Goal: Complete application form: Complete application form

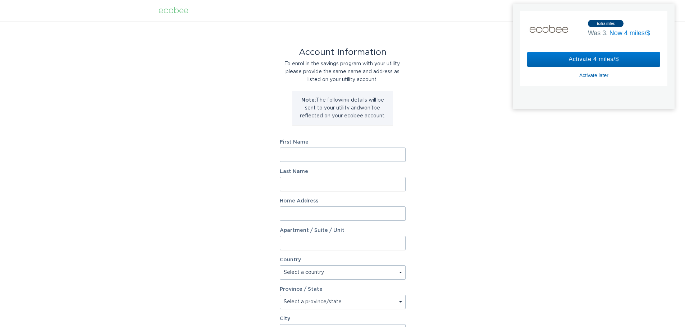
click at [592, 73] on div "Activate later" at bounding box center [593, 75] width 29 height 6
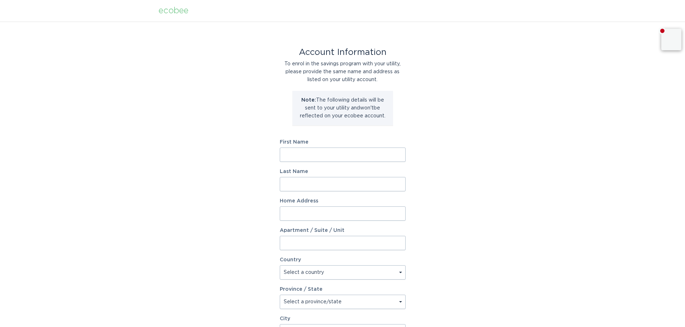
click at [321, 155] on input "First Name" at bounding box center [343, 155] width 126 height 14
type input "[PERSON_NAME]"
type input "[STREET_ADDRESS]"
select select "US"
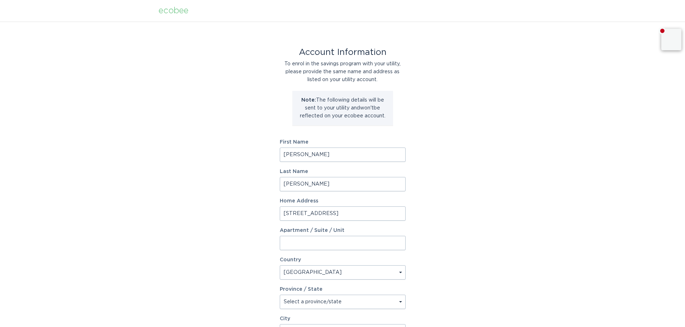
type input "Monroe"
type input "28110"
select select "NC"
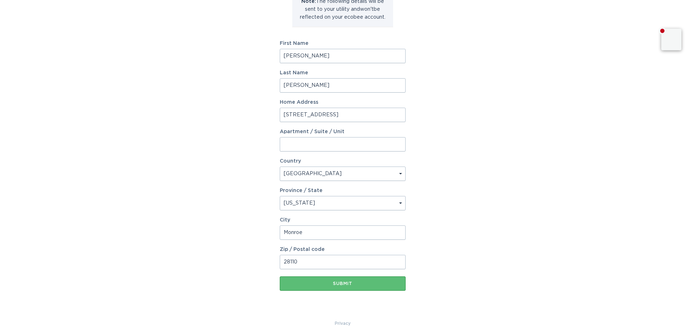
scroll to position [110, 0]
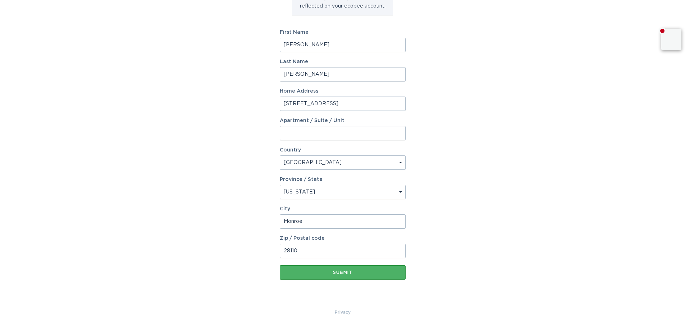
click at [341, 272] on div "Submit" at bounding box center [342, 273] width 119 height 4
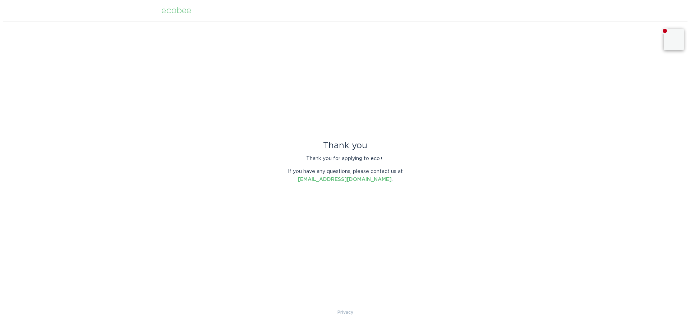
scroll to position [0, 0]
